Goal: Task Accomplishment & Management: Manage account settings

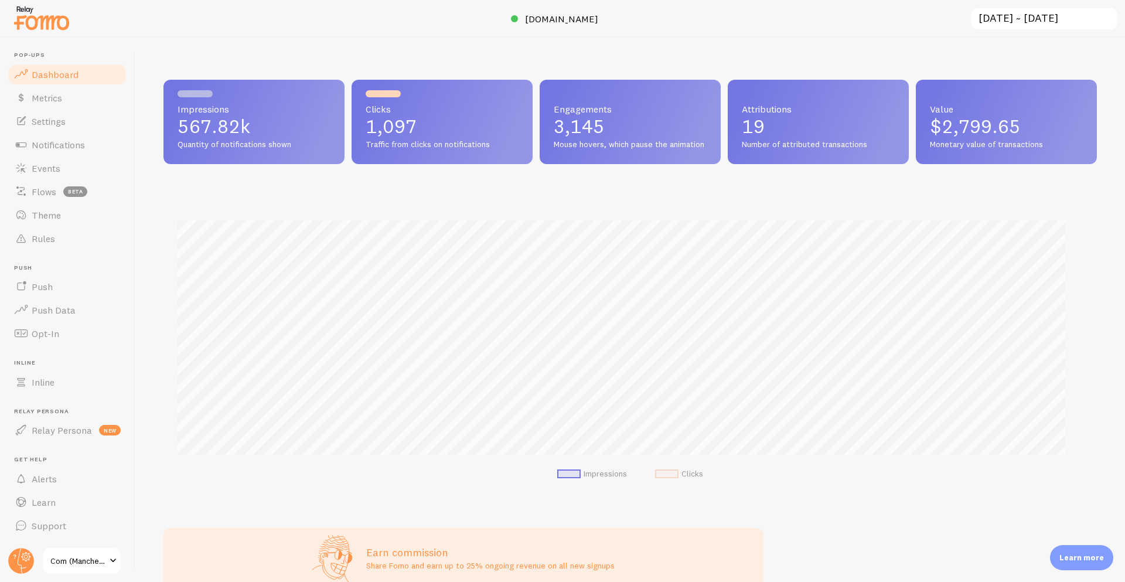
scroll to position [585686, 585070]
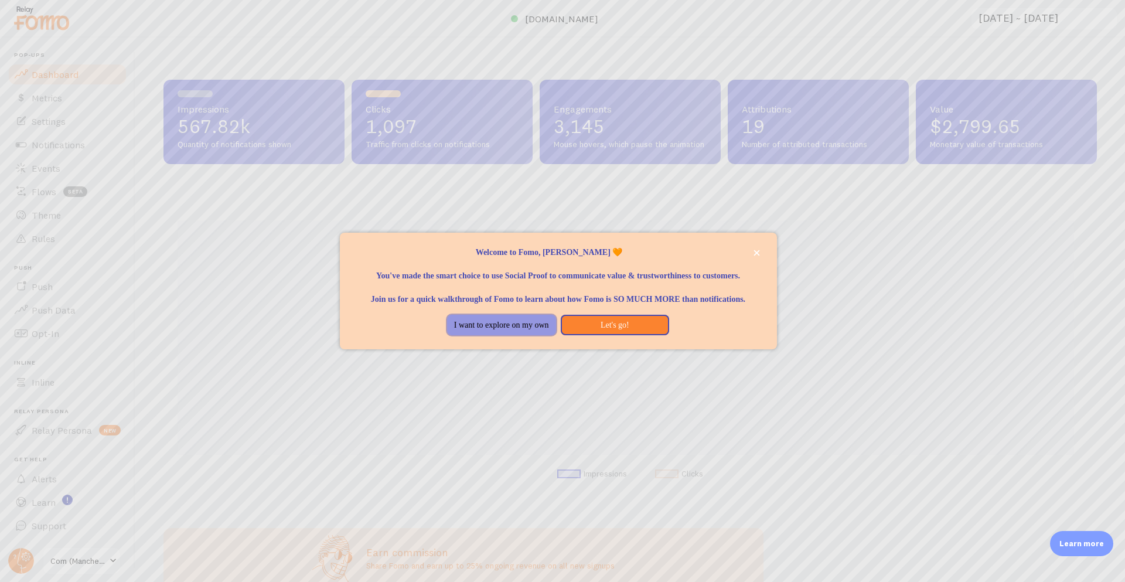
click at [521, 331] on button "I want to explore on my own" at bounding box center [501, 325] width 109 height 21
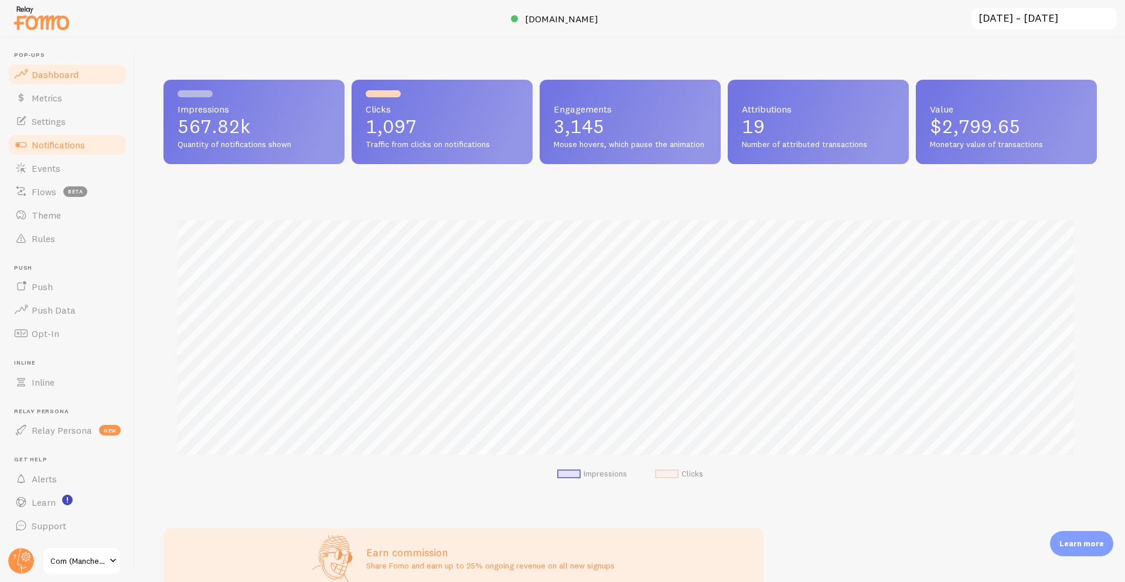
click at [62, 149] on span "Notifications" at bounding box center [58, 145] width 53 height 12
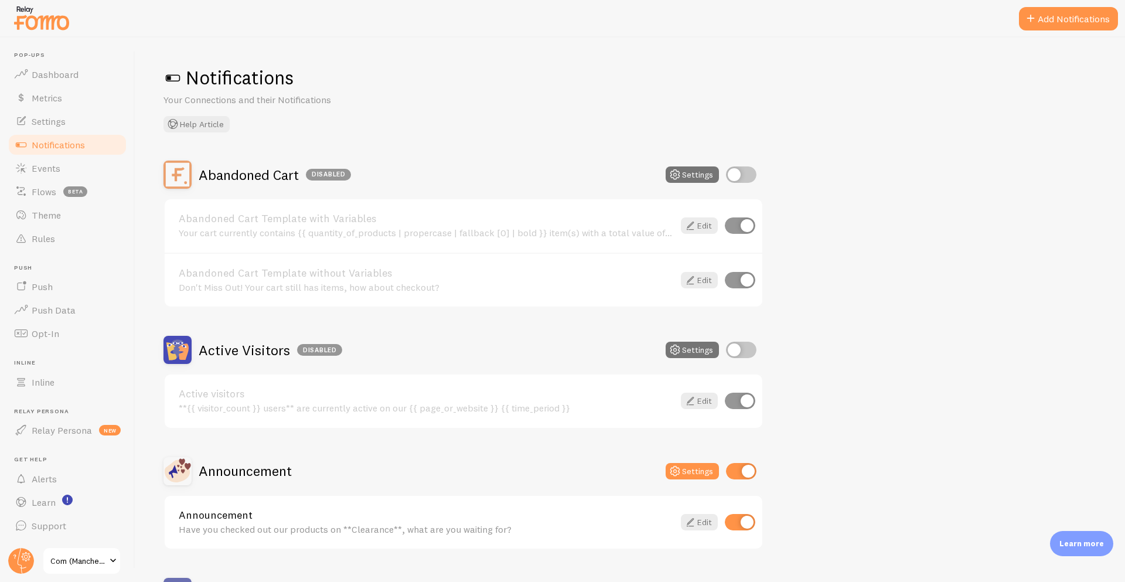
click at [267, 172] on h2 "Abandoned Cart Disabled" at bounding box center [275, 175] width 152 height 18
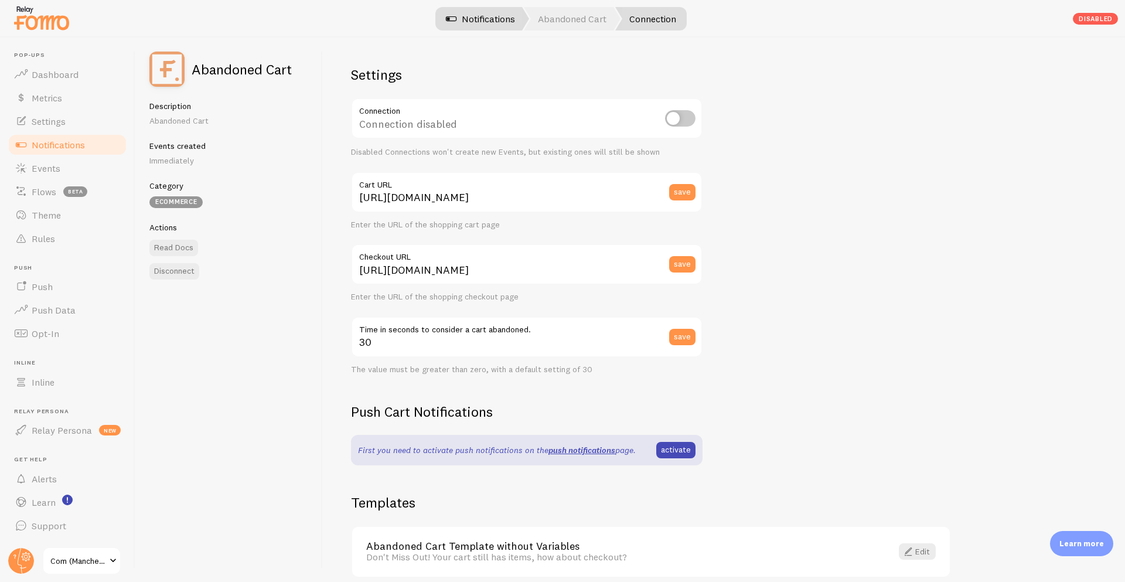
click at [452, 16] on span at bounding box center [451, 19] width 14 height 14
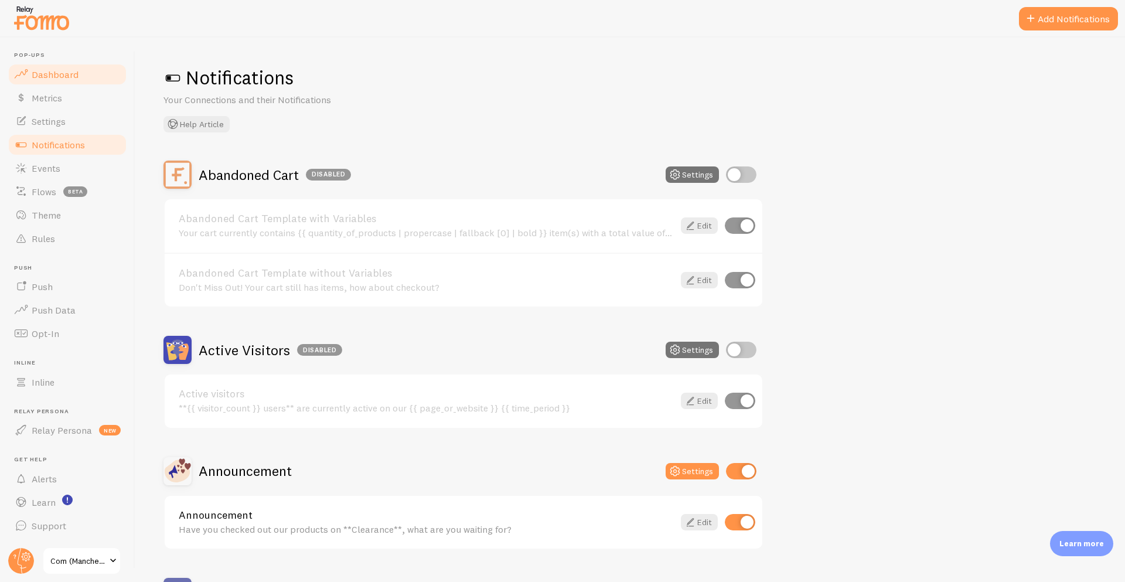
click at [52, 77] on span "Dashboard" at bounding box center [55, 75] width 47 height 12
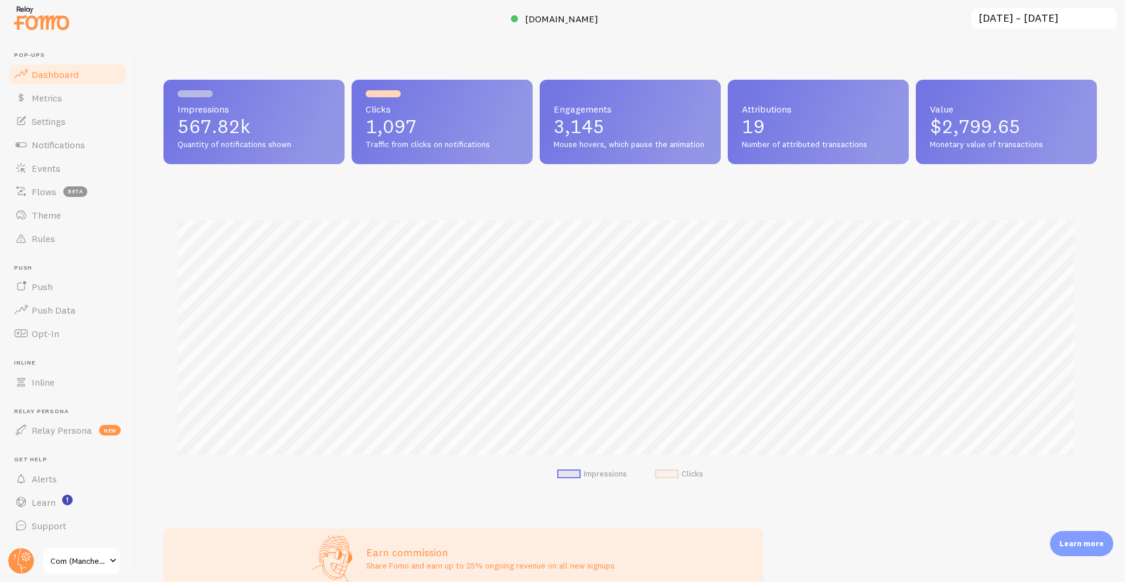
scroll to position [308, 925]
click at [533, 19] on span "[DOMAIN_NAME]" at bounding box center [561, 19] width 73 height 12
click at [79, 98] on link "Metrics" at bounding box center [67, 97] width 121 height 23
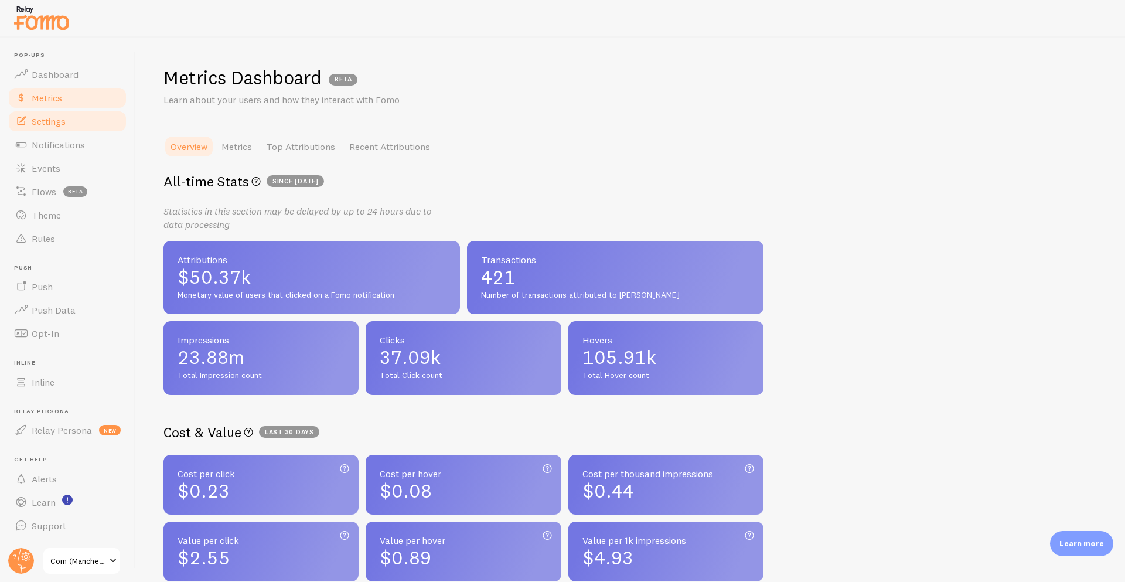
click at [77, 118] on link "Settings" at bounding box center [67, 121] width 121 height 23
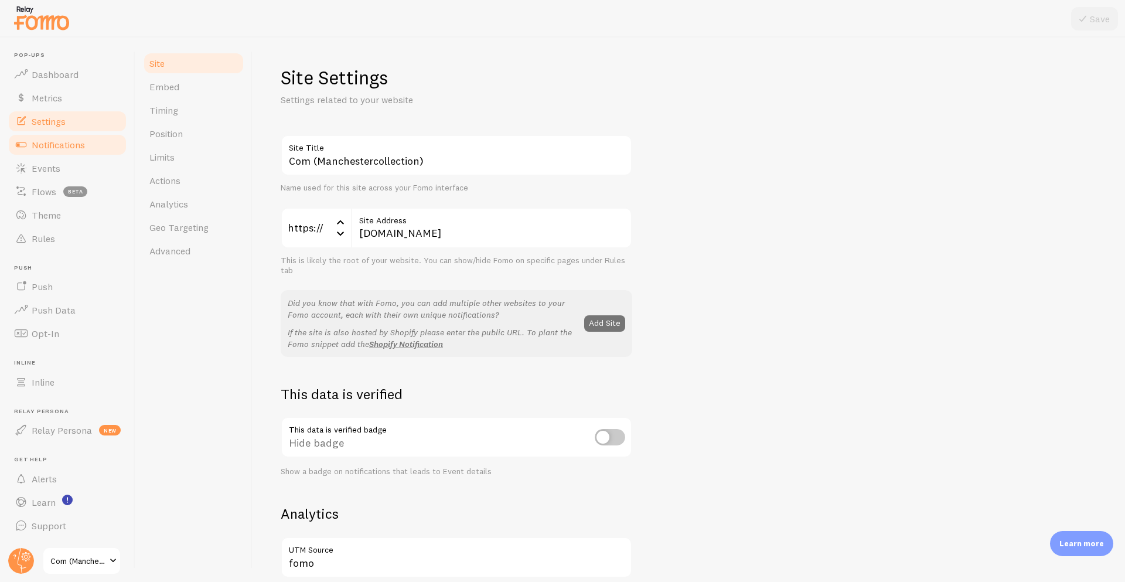
click at [74, 145] on span "Notifications" at bounding box center [58, 145] width 53 height 12
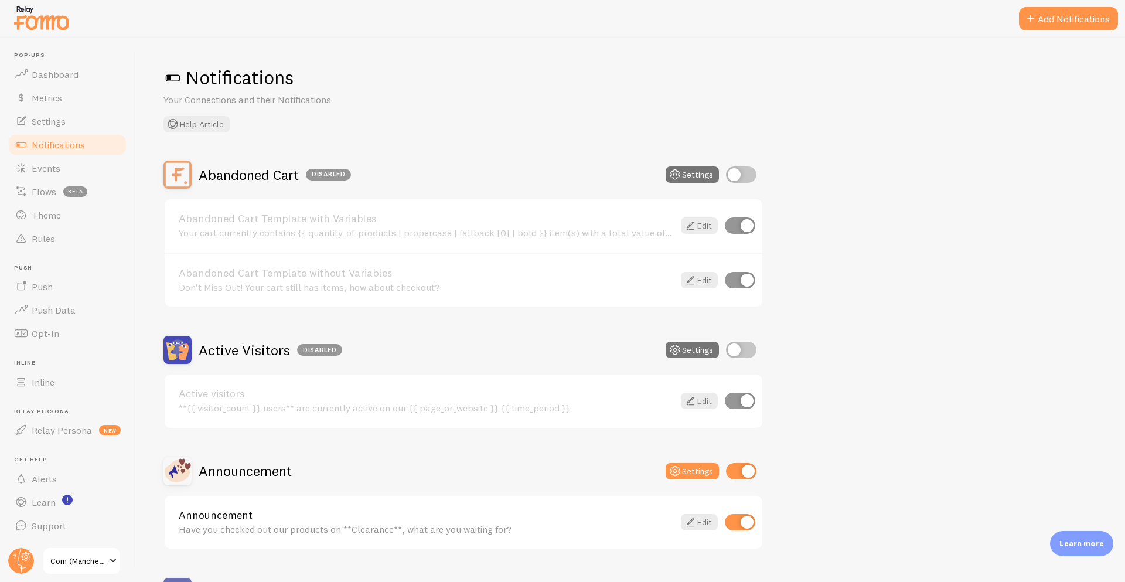
scroll to position [671, 0]
